Goal: Task Accomplishment & Management: Manage account settings

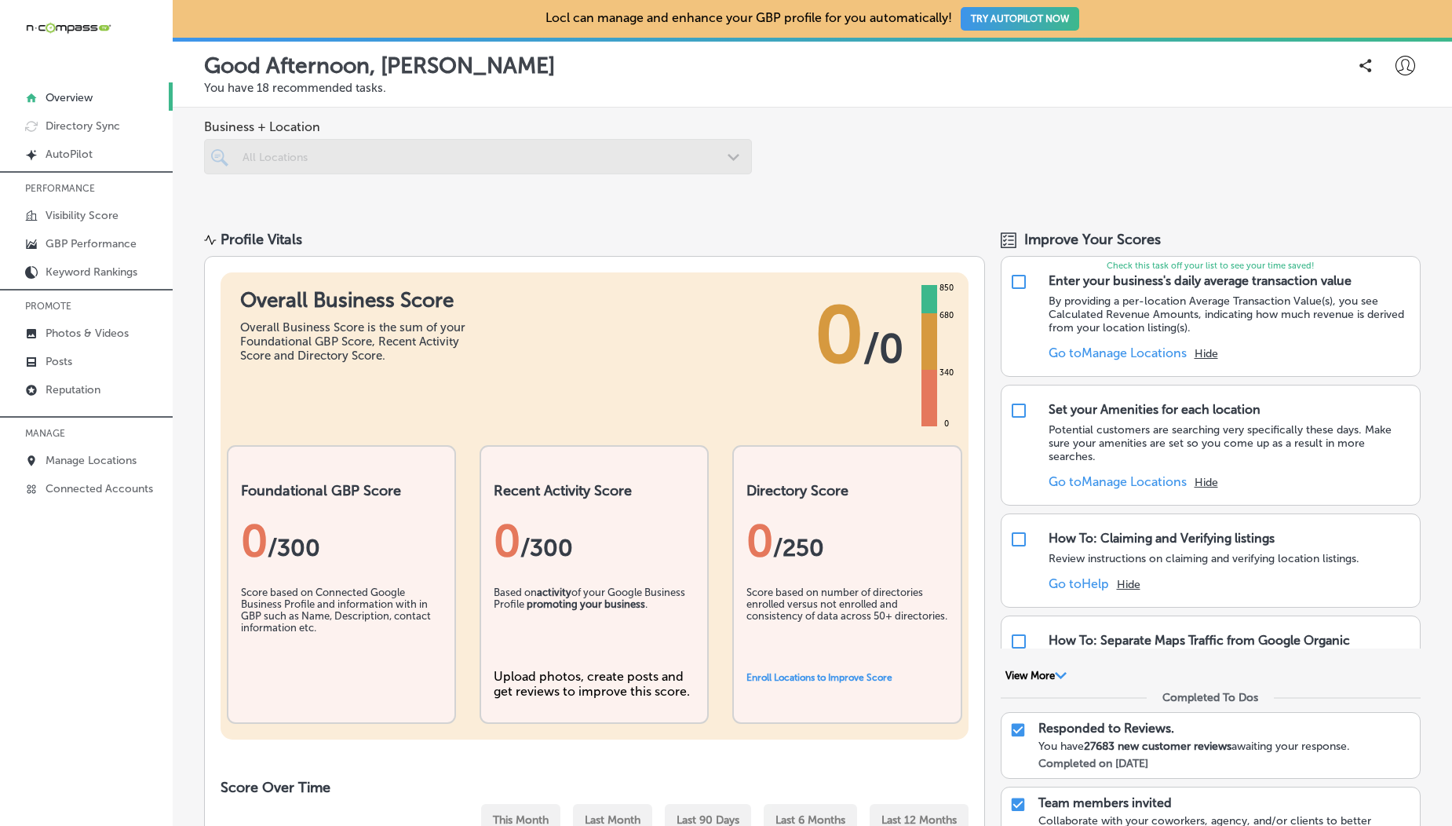
click at [1396, 75] on icon at bounding box center [1406, 66] width 20 height 20
click at [1368, 165] on p "My Teams" at bounding box center [1376, 162] width 57 height 19
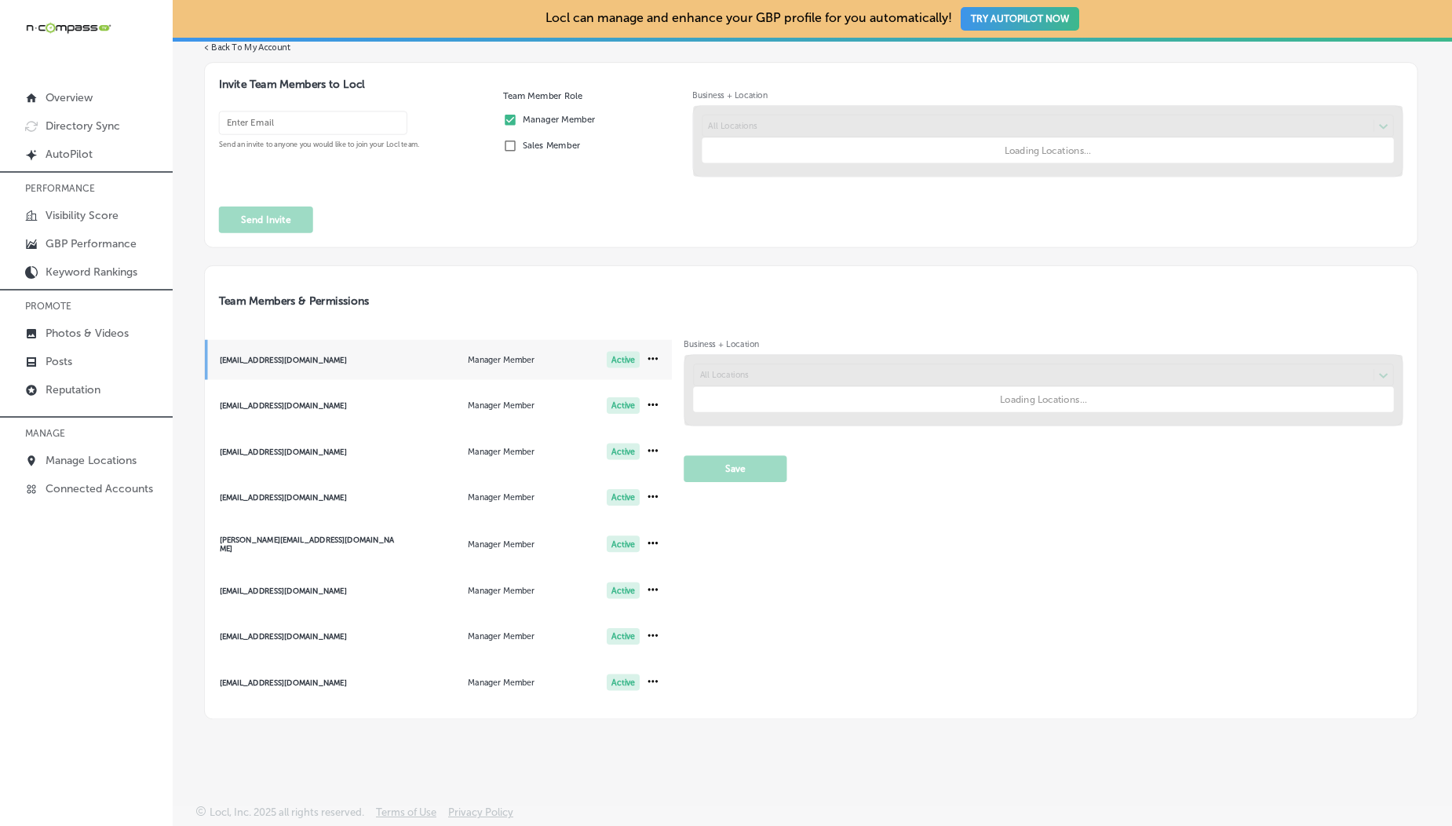
drag, startPoint x: 210, startPoint y: 411, endPoint x: 218, endPoint y: 403, distance: 11.7
click at [293, 406] on div "< Back To My Account Invite Team Members to Locl Send an invite to anyone you w…" at bounding box center [811, 381] width 1214 height 678
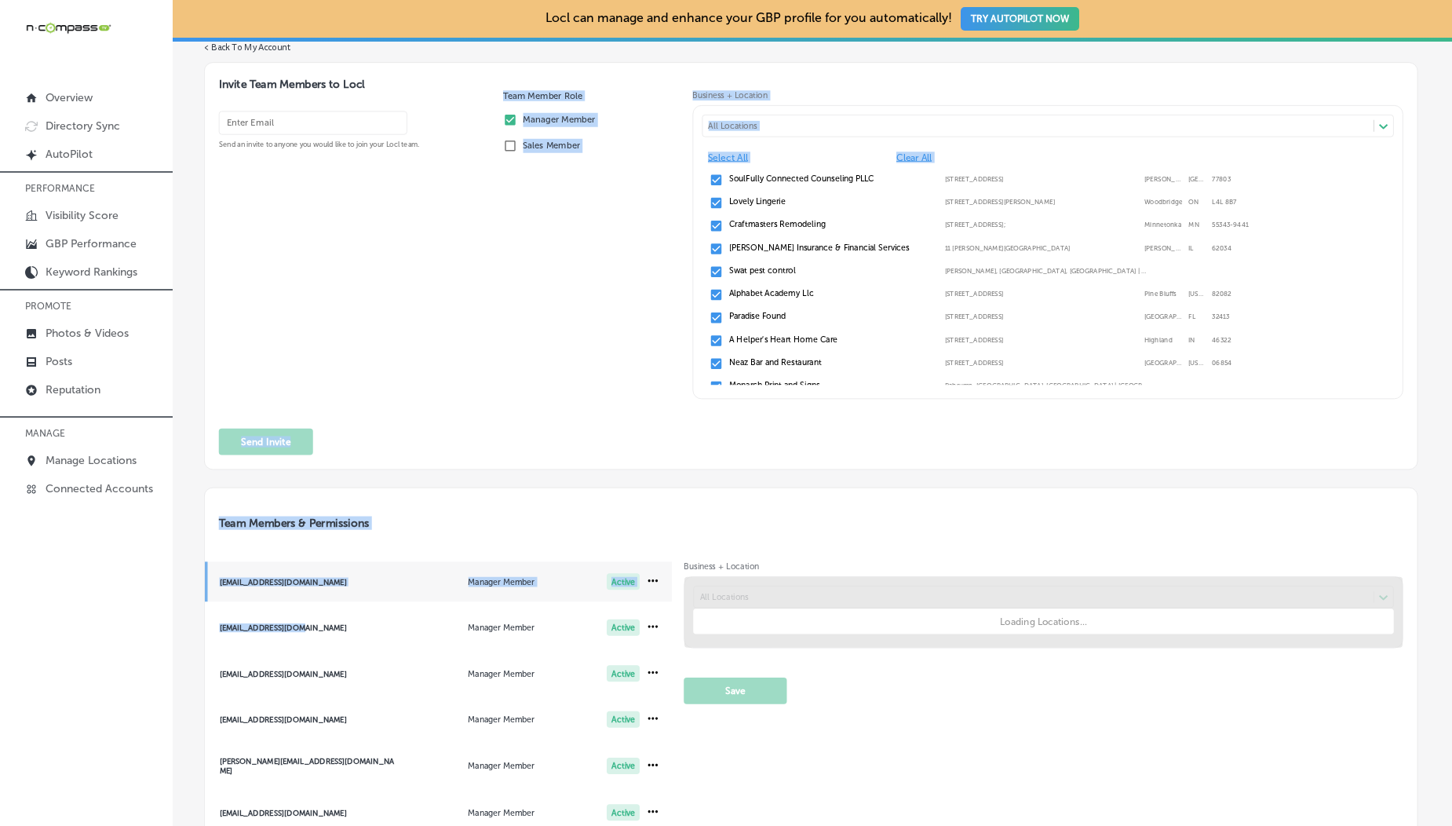
click at [415, 357] on div "Send an invite to anyone you would like to join your Locl team." at bounding box center [355, 259] width 272 height 303
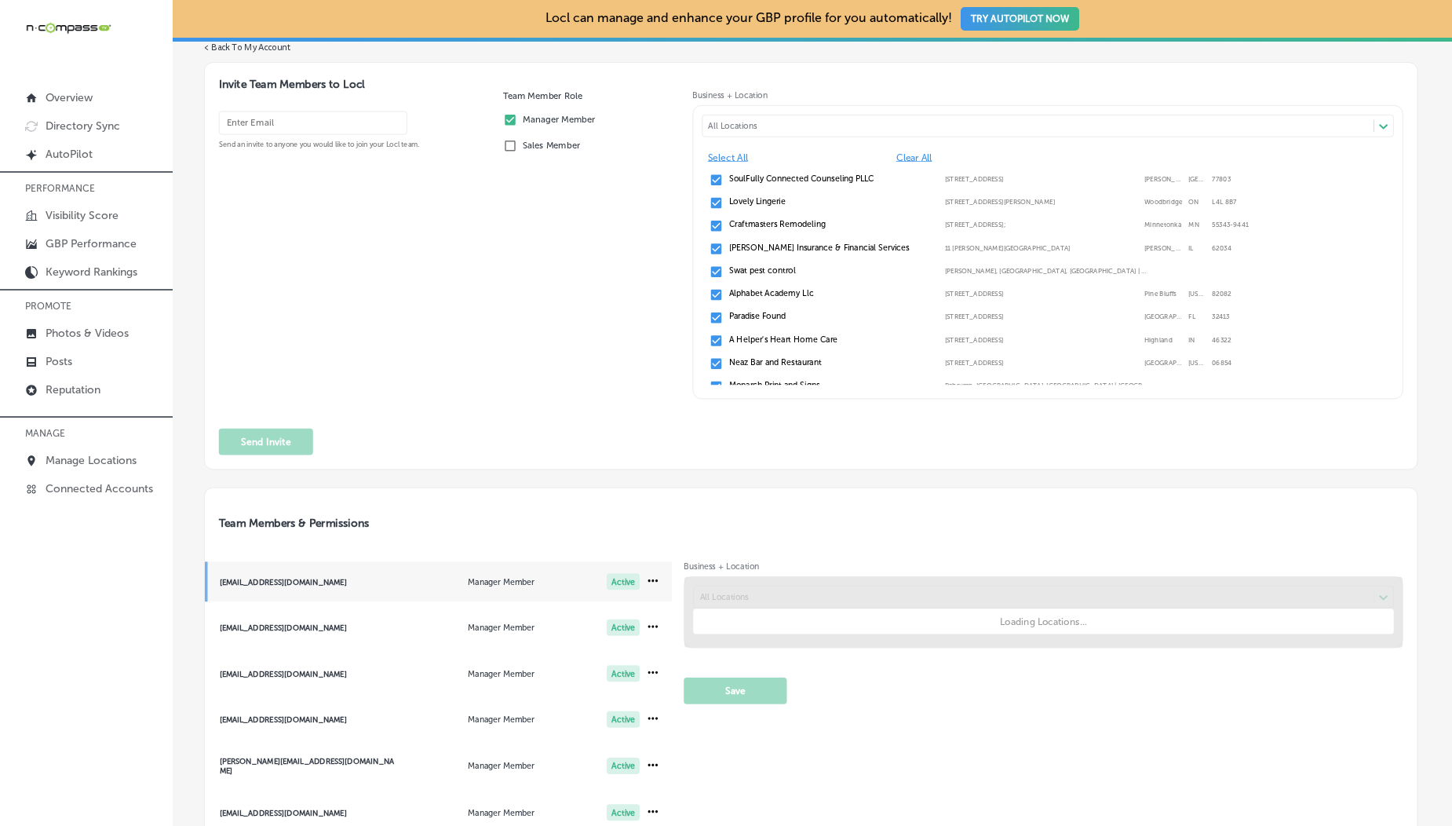
scroll to position [287, 0]
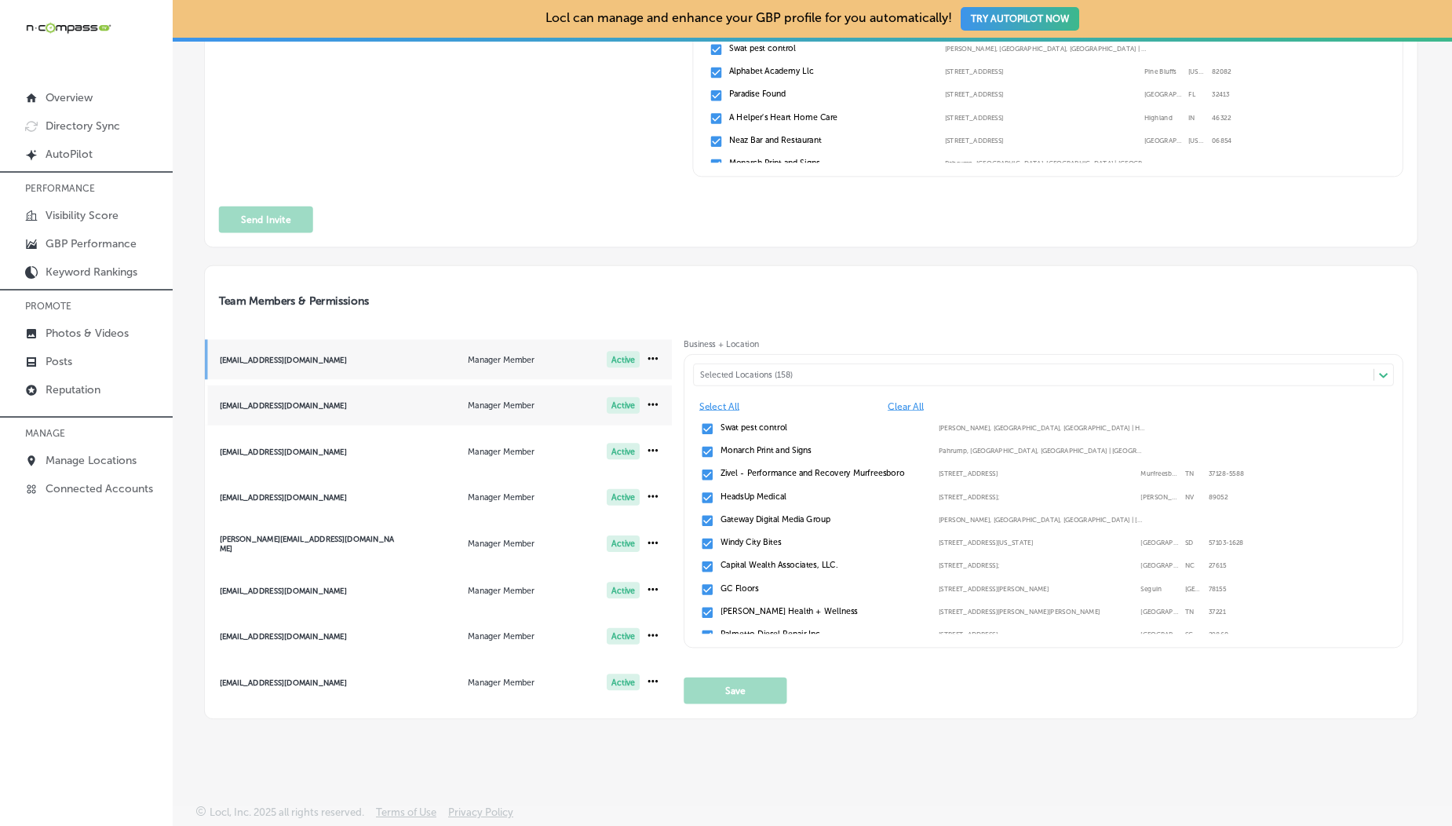
click at [242, 404] on div "[EMAIL_ADDRESS][DOMAIN_NAME]" at bounding box center [308, 405] width 177 height 9
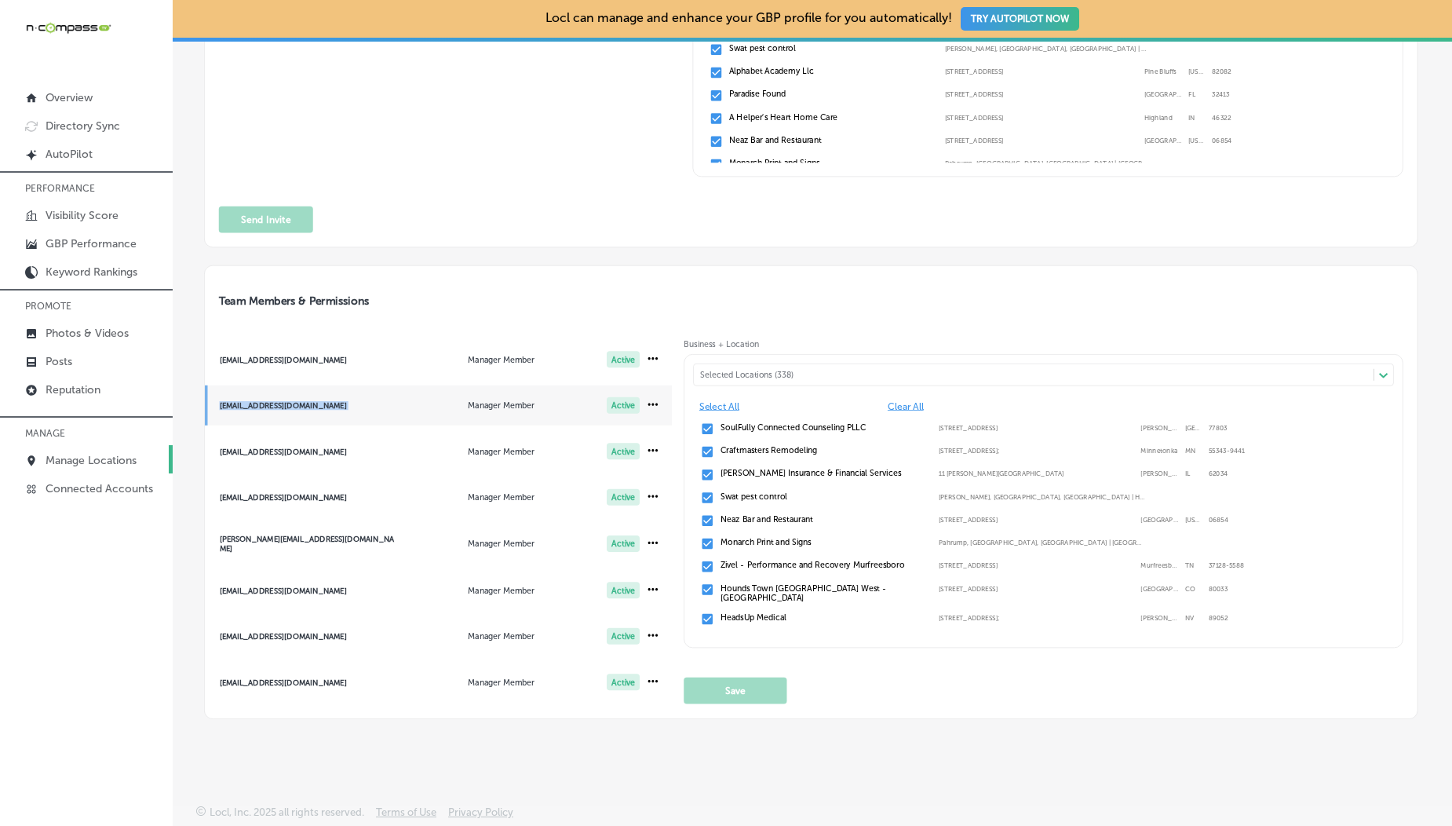
click at [72, 465] on p "Manage Locations" at bounding box center [91, 460] width 91 height 13
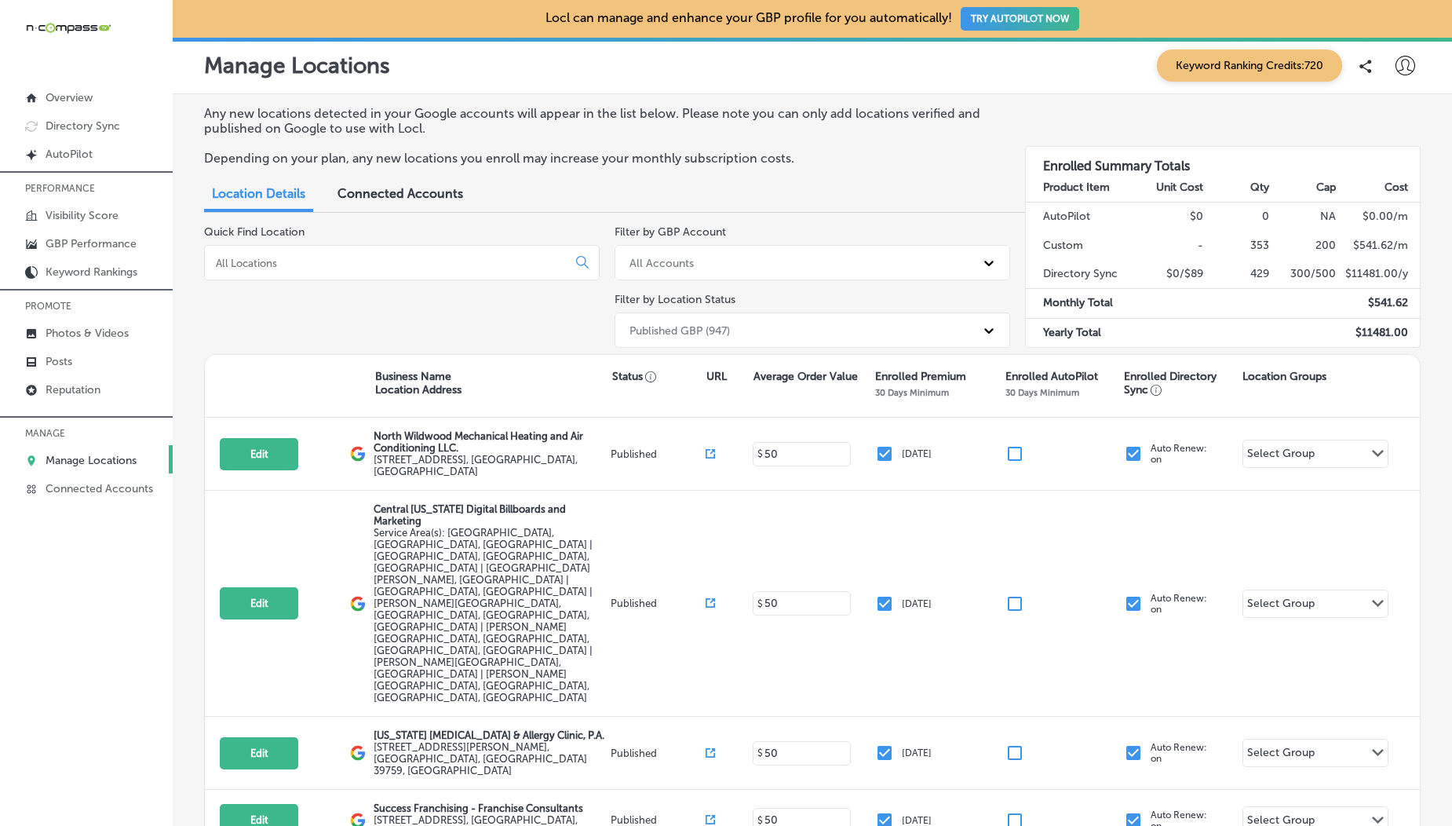
click at [723, 327] on div "Published GBP (947)" at bounding box center [680, 329] width 100 height 13
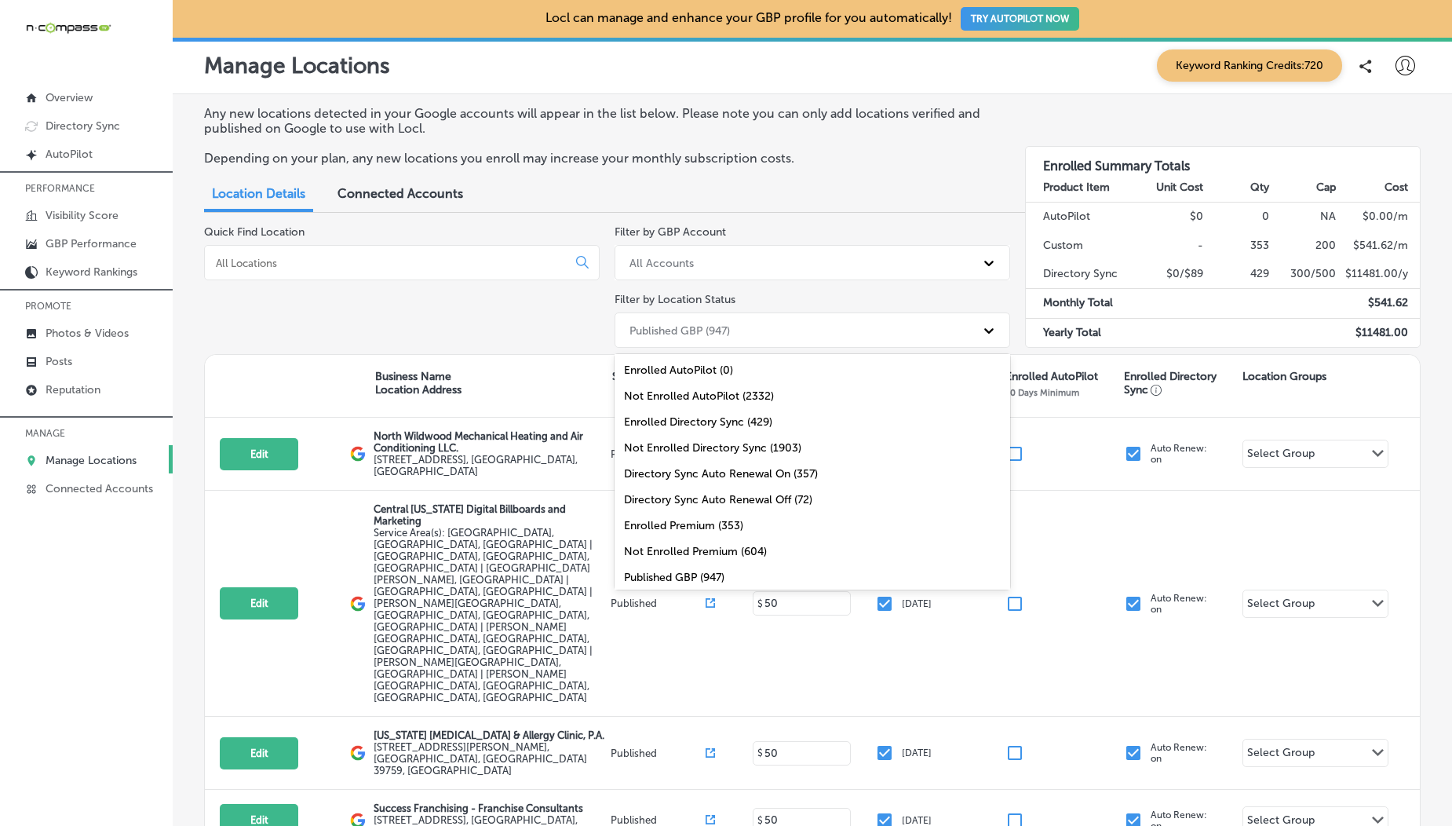
scroll to position [56, 0]
click at [711, 463] on div "Enrolled Premium (353)" at bounding box center [813, 470] width 396 height 26
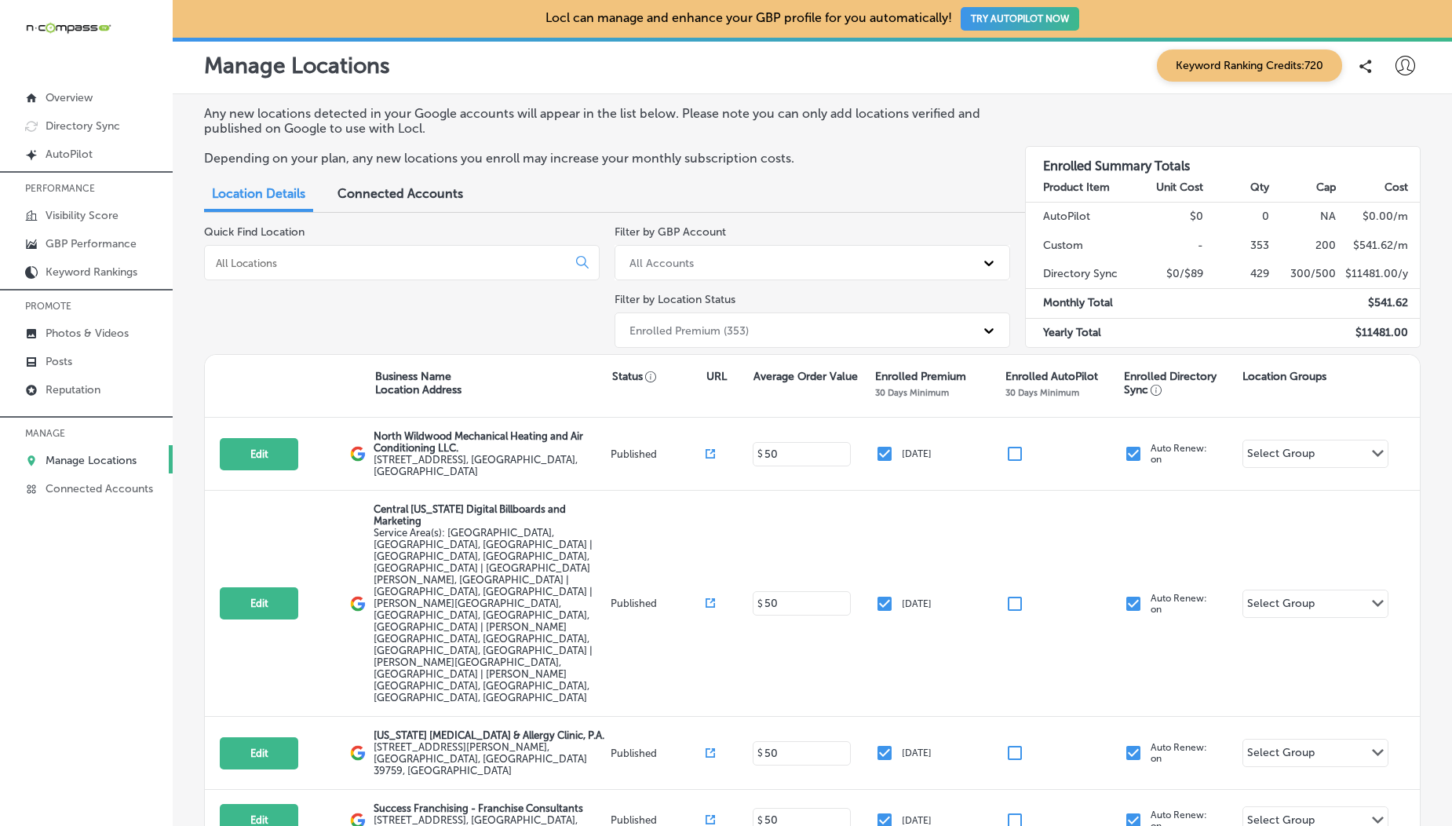
click at [706, 325] on div "Enrolled Premium (353)" at bounding box center [689, 329] width 119 height 13
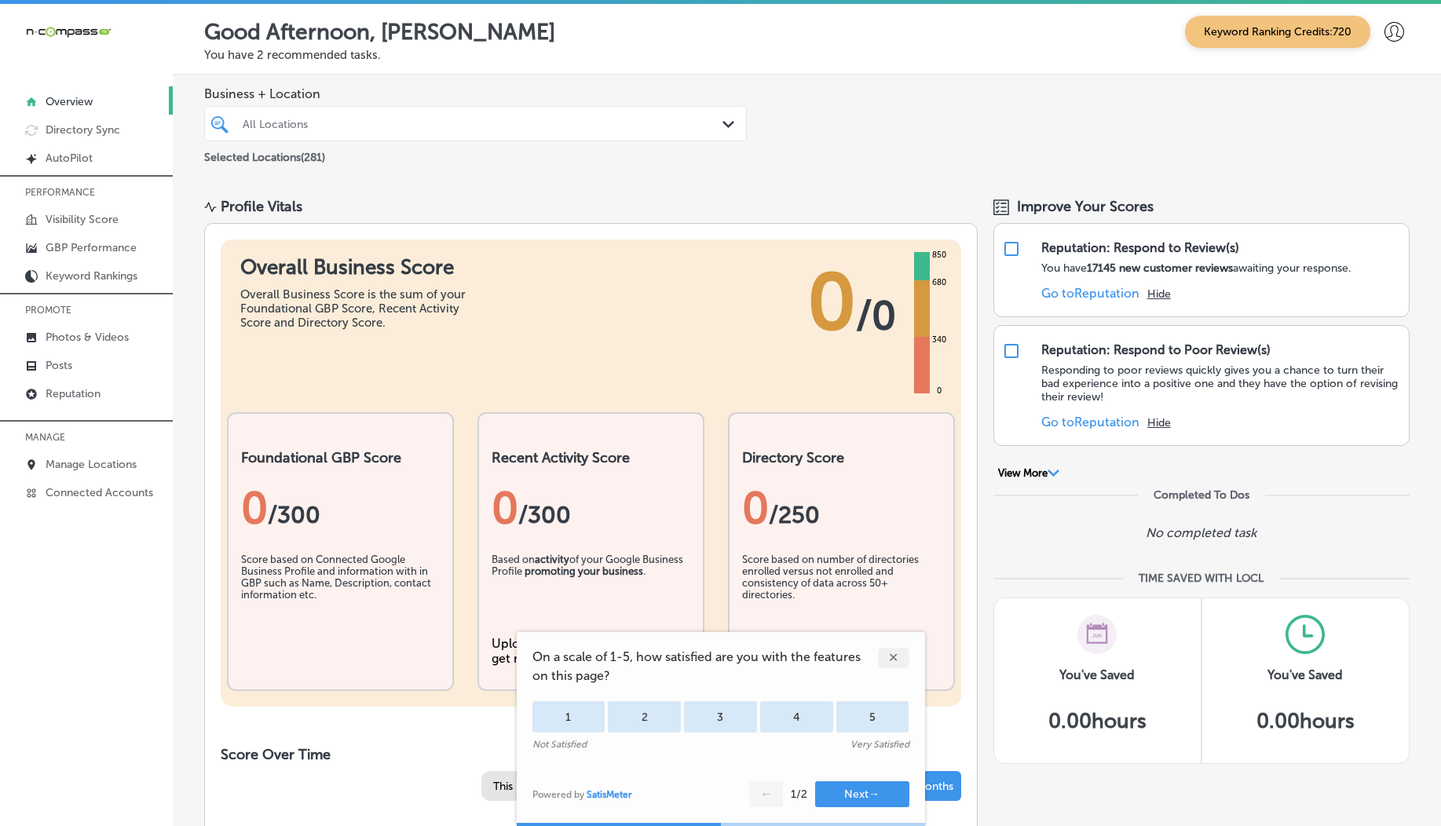
click at [82, 320] on p "PROMOTE" at bounding box center [86, 310] width 173 height 24
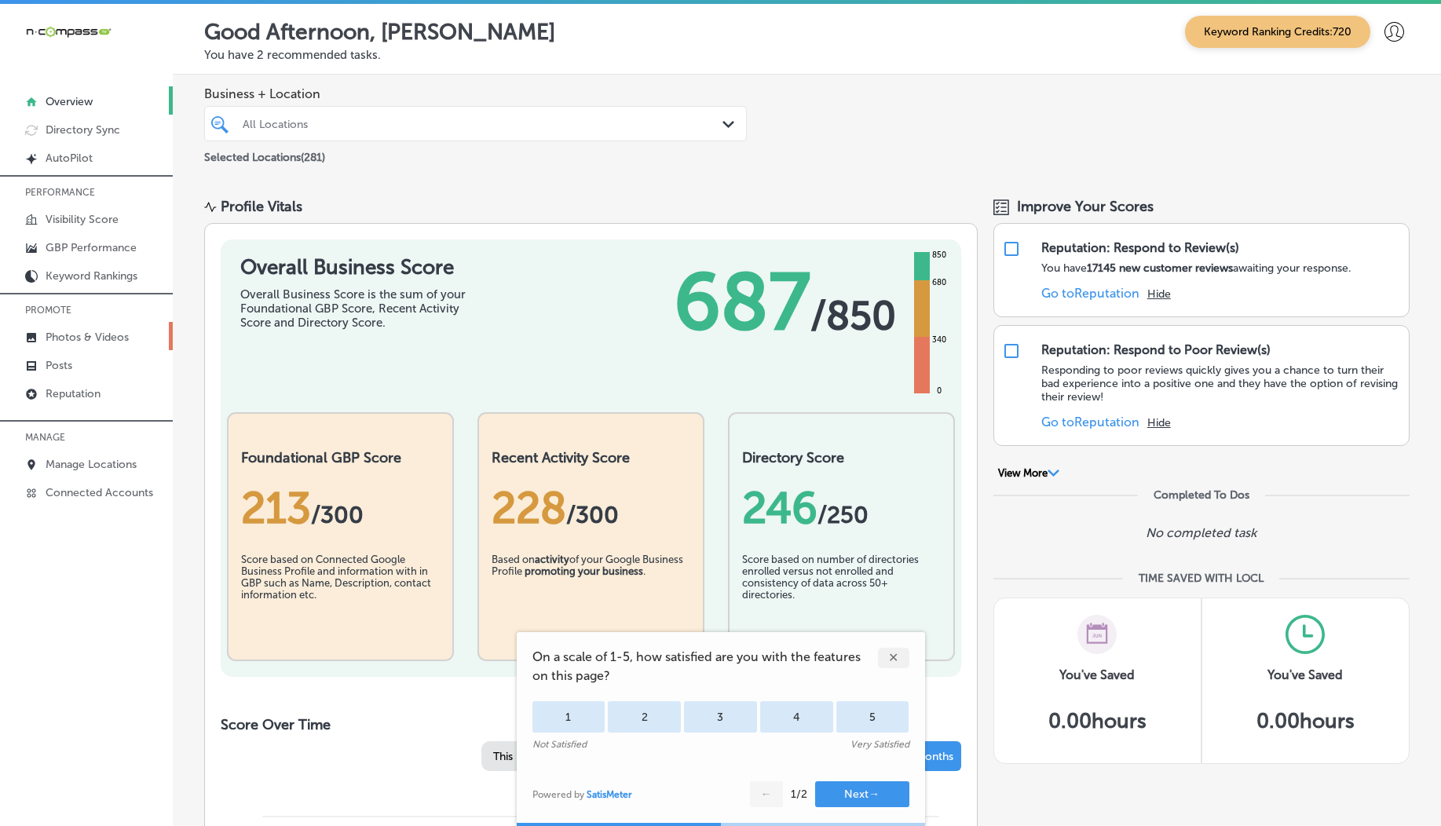
click at [86, 338] on p "Photos & Videos" at bounding box center [87, 337] width 83 height 13
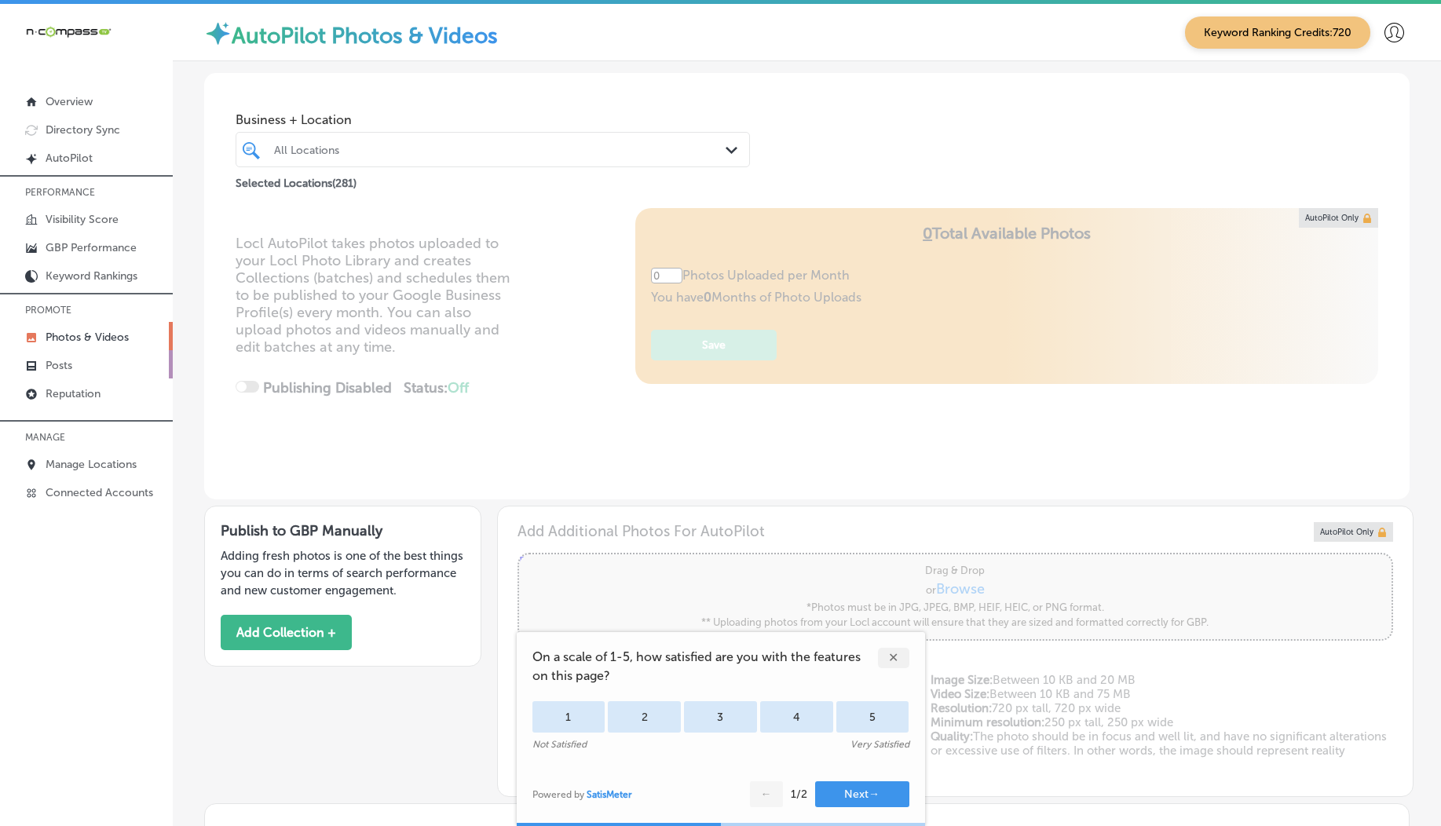
type input "5"
click at [100, 473] on link "Manage Locations" at bounding box center [86, 463] width 173 height 28
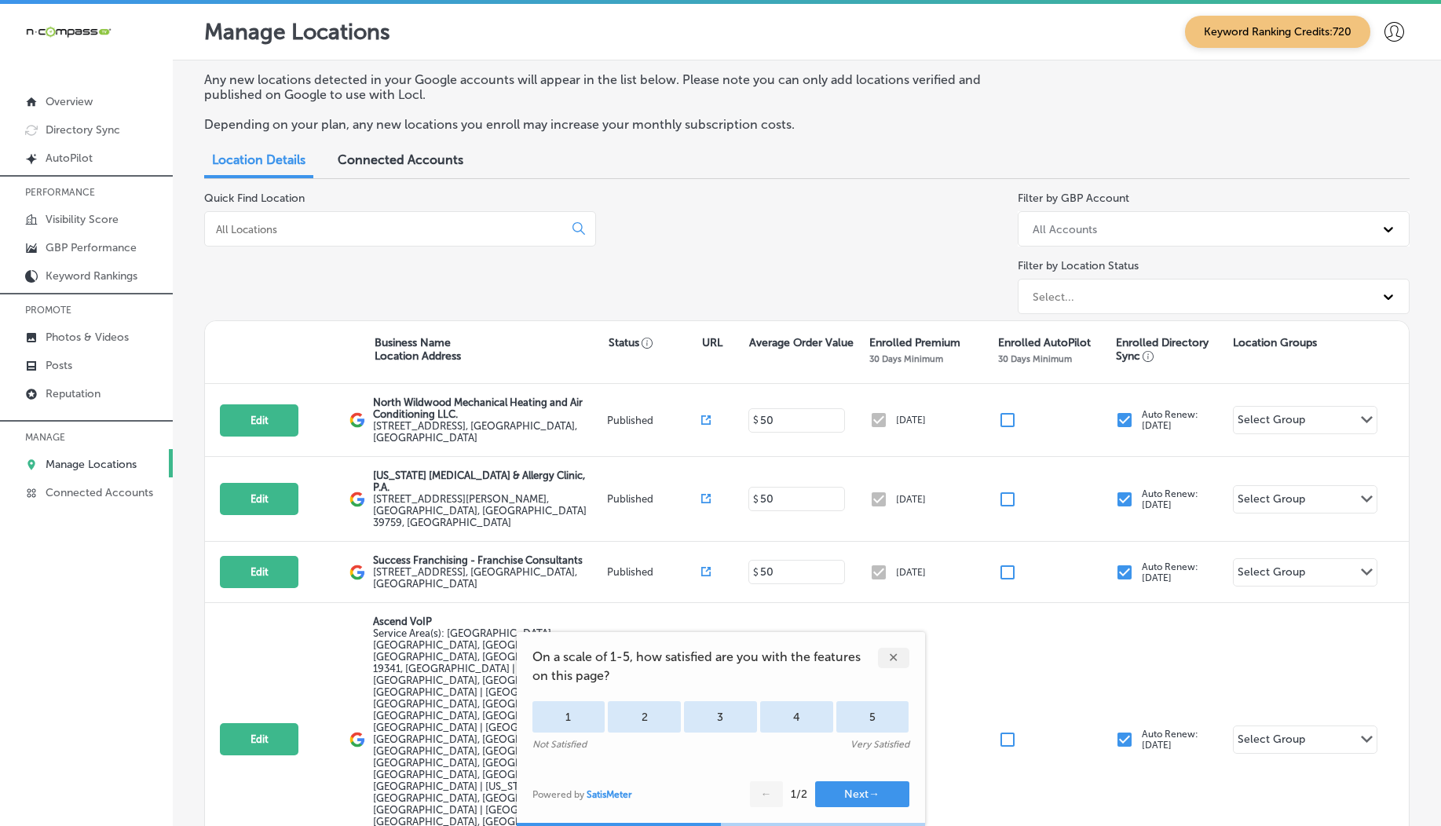
click at [893, 649] on div "✕" at bounding box center [893, 658] width 31 height 20
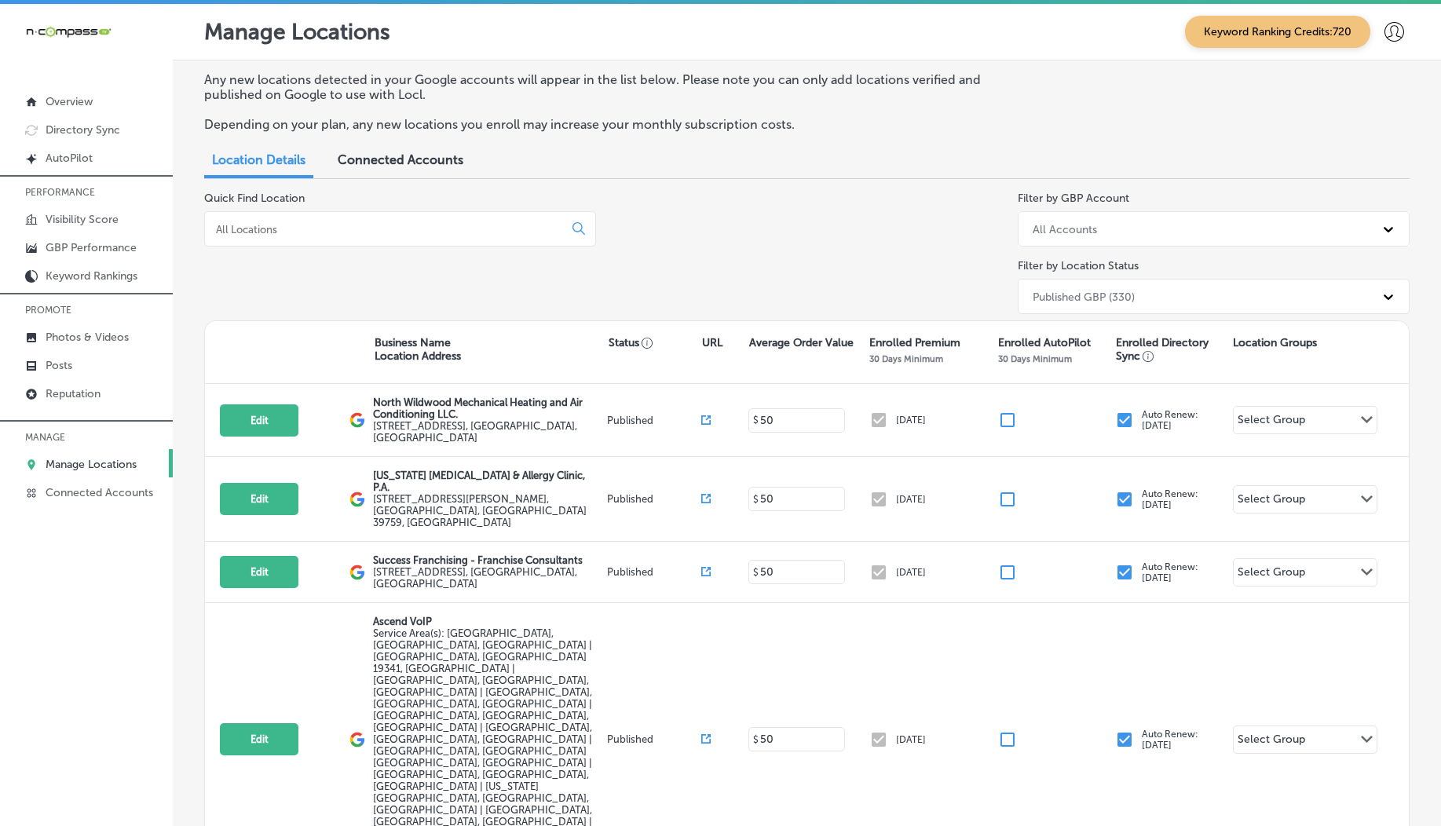
click at [1052, 300] on div "Published GBP (330)" at bounding box center [1083, 296] width 102 height 13
click at [1384, 31] on icon at bounding box center [1394, 32] width 20 height 20
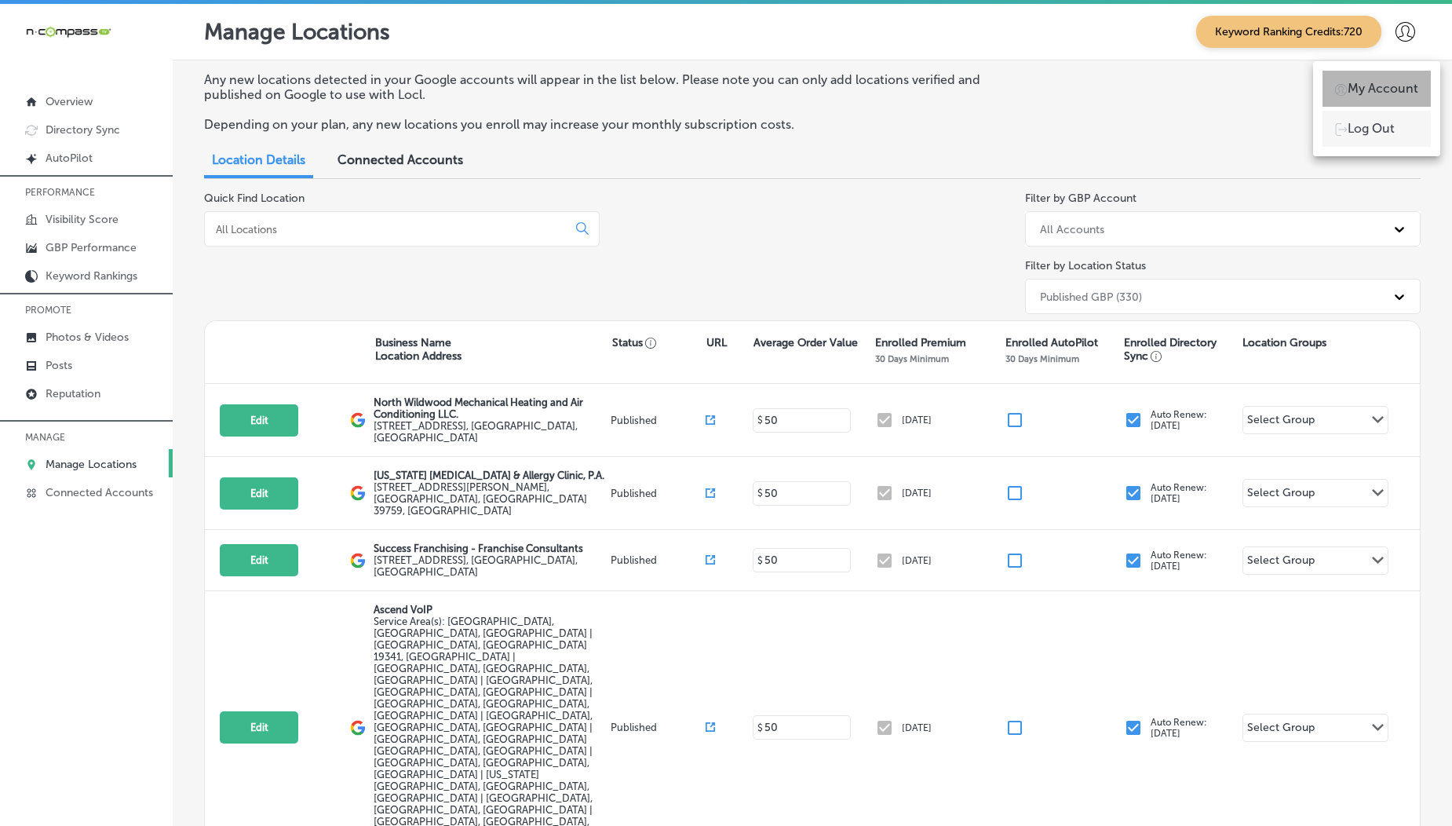
click at [1371, 87] on p "My Account" at bounding box center [1383, 88] width 71 height 19
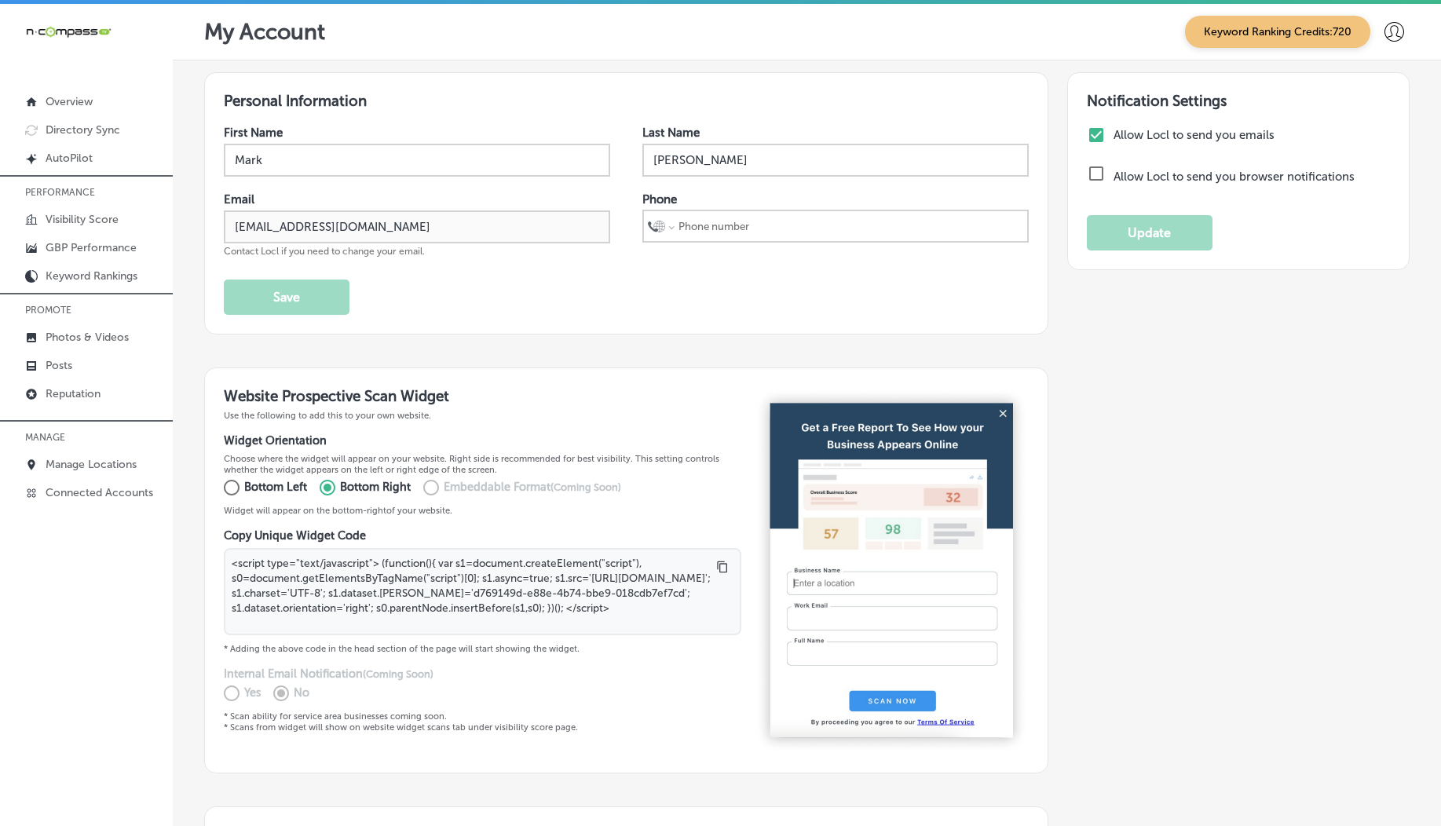
select select "US"
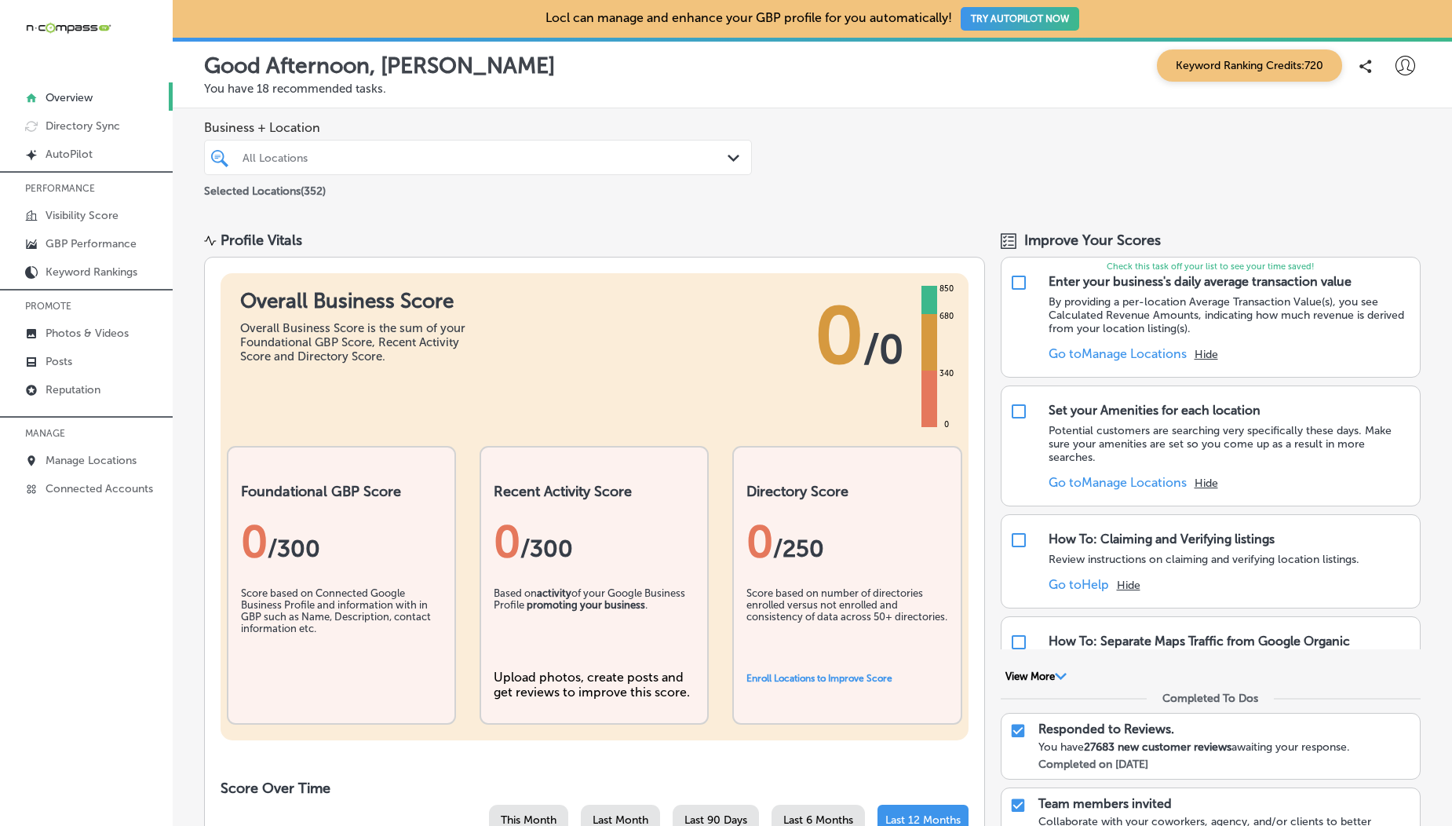
click at [1390, 61] on div at bounding box center [1405, 65] width 31 height 31
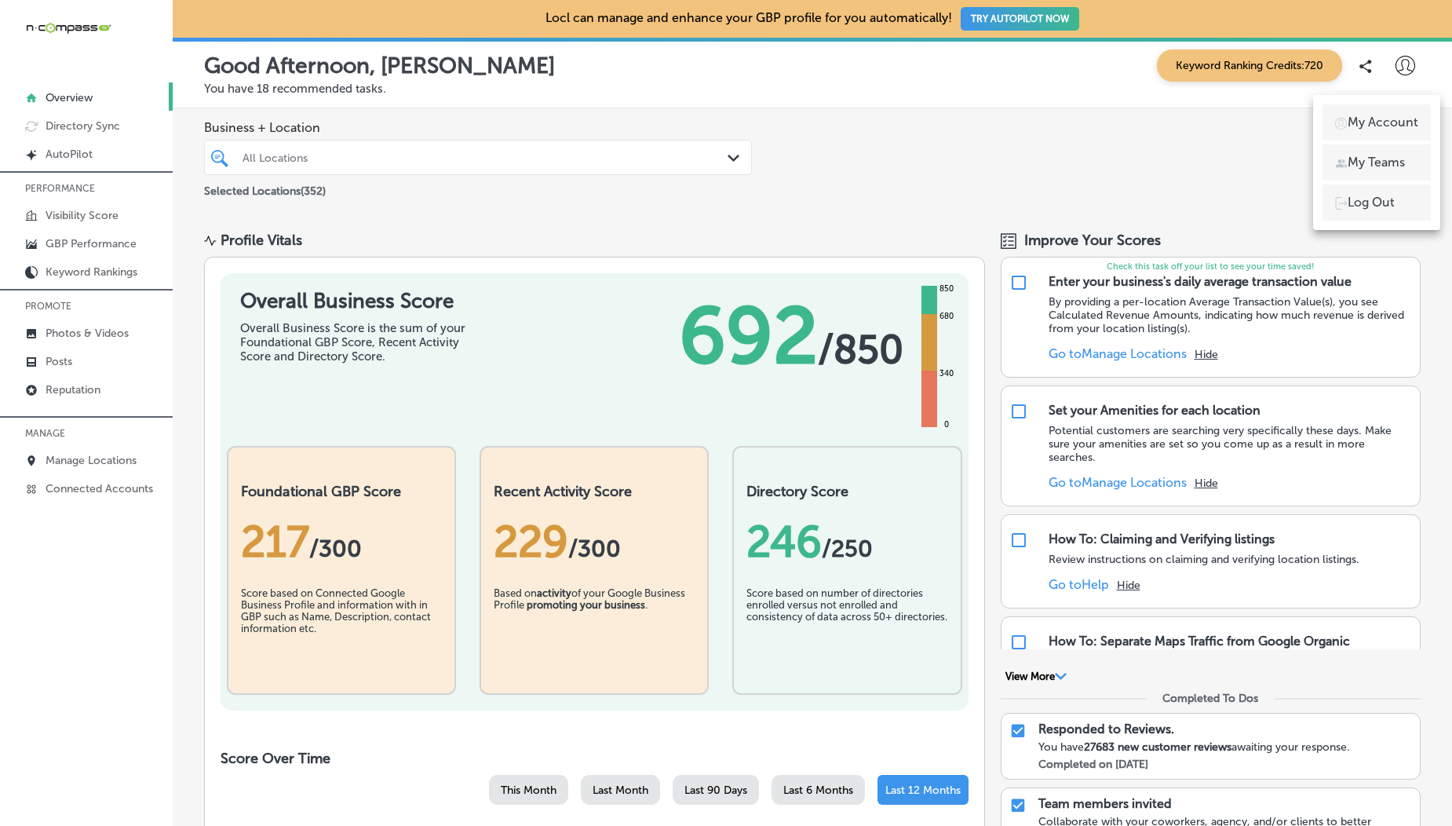
click at [1371, 144] on ul "My Account My Teams Log Out" at bounding box center [1377, 162] width 108 height 116
click at [1371, 160] on p "My Teams" at bounding box center [1376, 162] width 57 height 19
